Goal: Transaction & Acquisition: Obtain resource

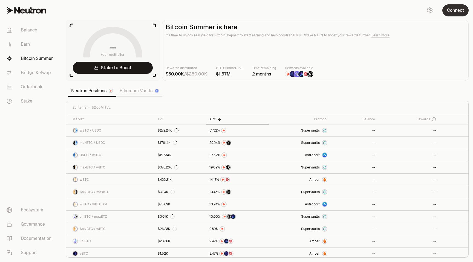
click at [458, 5] on button "Connect" at bounding box center [456, 10] width 26 height 12
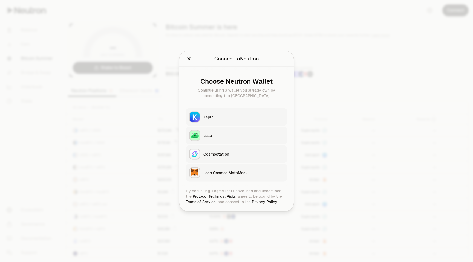
click at [214, 116] on div "Keplr" at bounding box center [243, 116] width 81 height 5
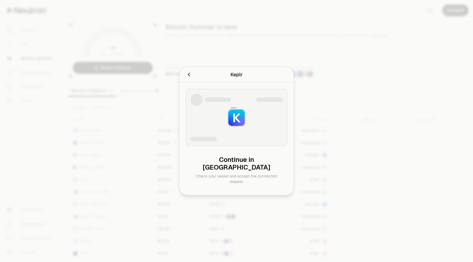
click at [190, 78] on icon "Cancel" at bounding box center [189, 75] width 6 height 6
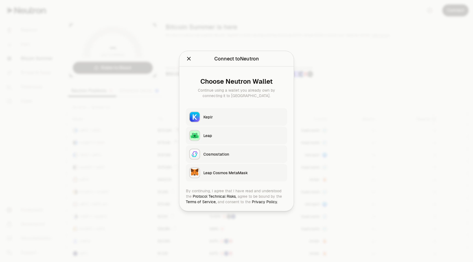
click at [207, 117] on div "Keplr" at bounding box center [243, 116] width 81 height 5
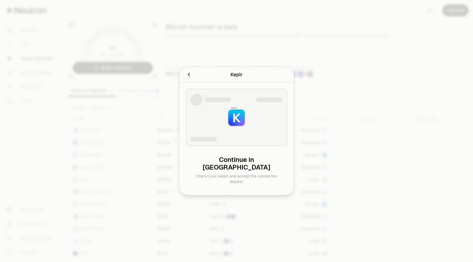
click at [187, 78] on icon "Cancel" at bounding box center [189, 75] width 6 height 6
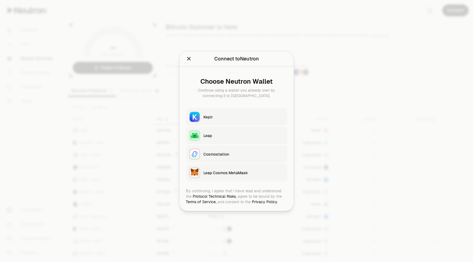
click at [205, 112] on button "Keplr" at bounding box center [236, 117] width 101 height 18
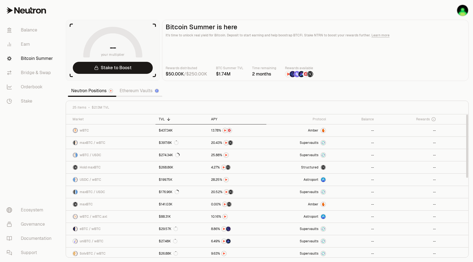
click at [218, 122] on th "APY" at bounding box center [237, 119] width 59 height 10
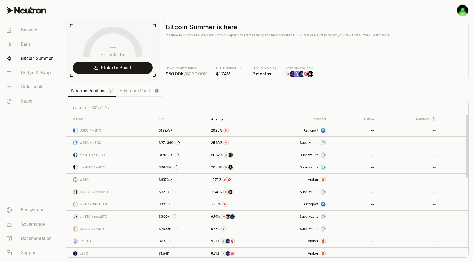
click at [218, 122] on th "APY" at bounding box center [237, 119] width 59 height 10
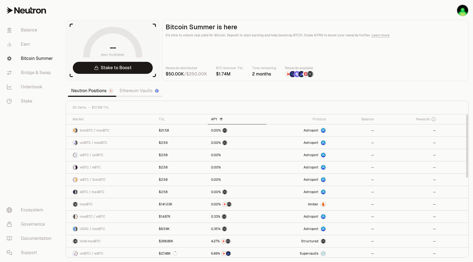
click at [218, 122] on th "APY" at bounding box center [237, 119] width 59 height 10
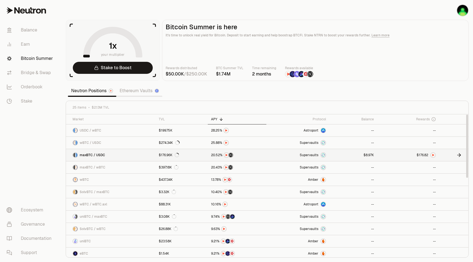
click at [369, 156] on span "9" at bounding box center [369, 155] width 2 height 4
